Goal: Check status

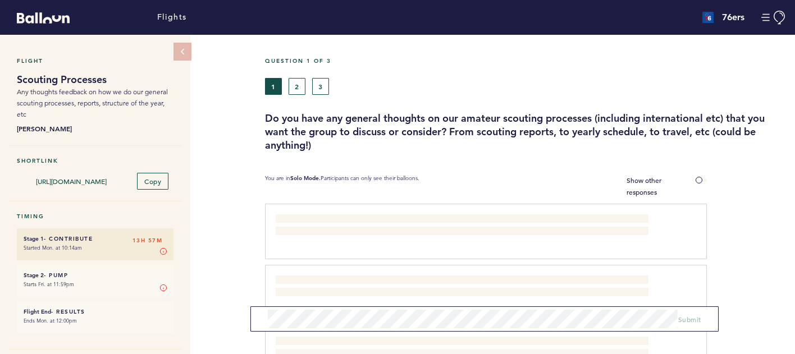
click at [698, 180] on span at bounding box center [701, 180] width 11 height 3
click at [0, 0] on input "Show other responses" at bounding box center [0, 0] width 0 height 0
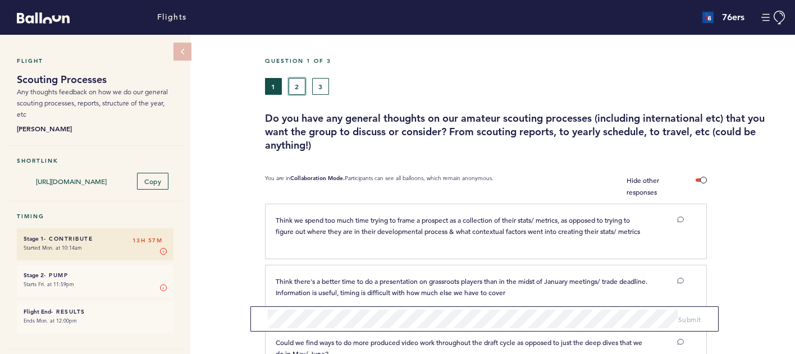
click at [301, 86] on button "2" at bounding box center [297, 86] width 17 height 17
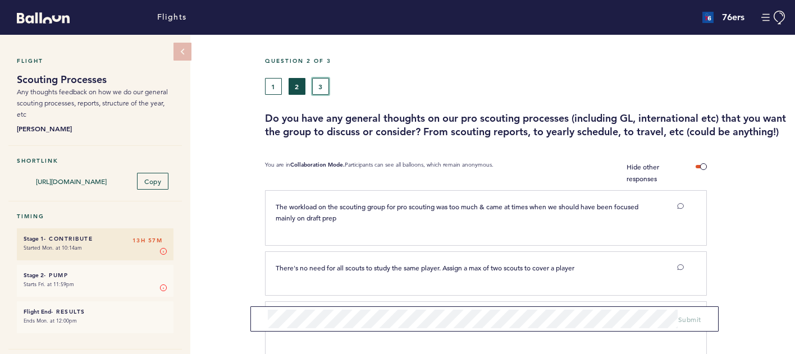
click at [322, 83] on button "3" at bounding box center [320, 86] width 17 height 17
